Goal: Information Seeking & Learning: Learn about a topic

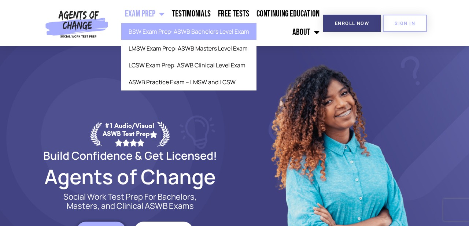
click at [219, 30] on link "BSW Exam Prep: ASWB Bachelors Level Exam" at bounding box center [188, 31] width 135 height 17
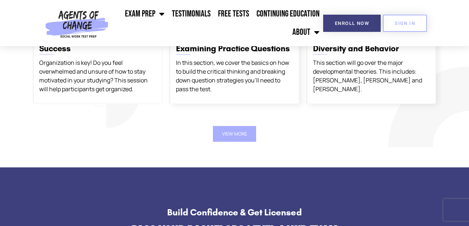
scroll to position [1328, 0]
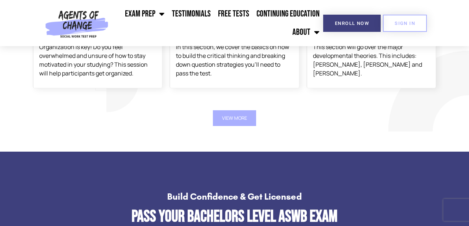
click at [238, 107] on div "View More" at bounding box center [234, 118] width 411 height 23
click at [237, 116] on button "View More" at bounding box center [234, 118] width 43 height 16
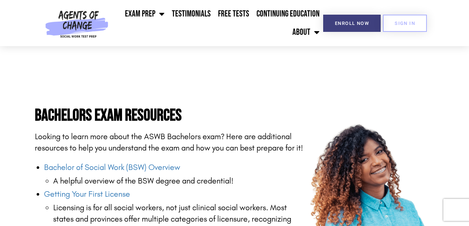
scroll to position [825, 0]
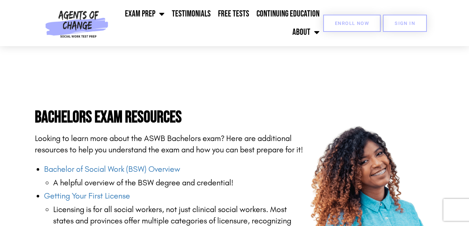
click at [351, 30] on link "Enroll Now" at bounding box center [352, 23] width 58 height 17
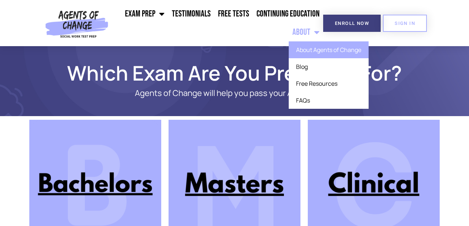
click at [306, 53] on link "About Agents of Change" at bounding box center [329, 49] width 80 height 17
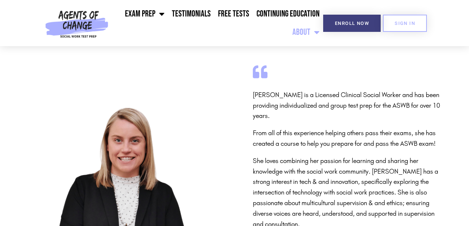
click at [85, 29] on img at bounding box center [76, 23] width 69 height 46
